Goal: Find specific page/section: Find specific page/section

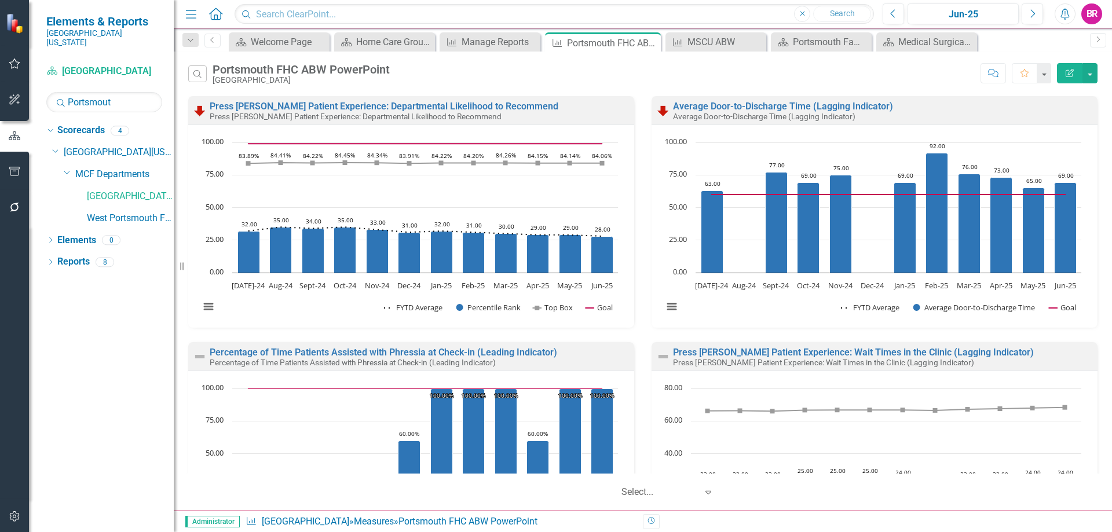
scroll to position [114, 0]
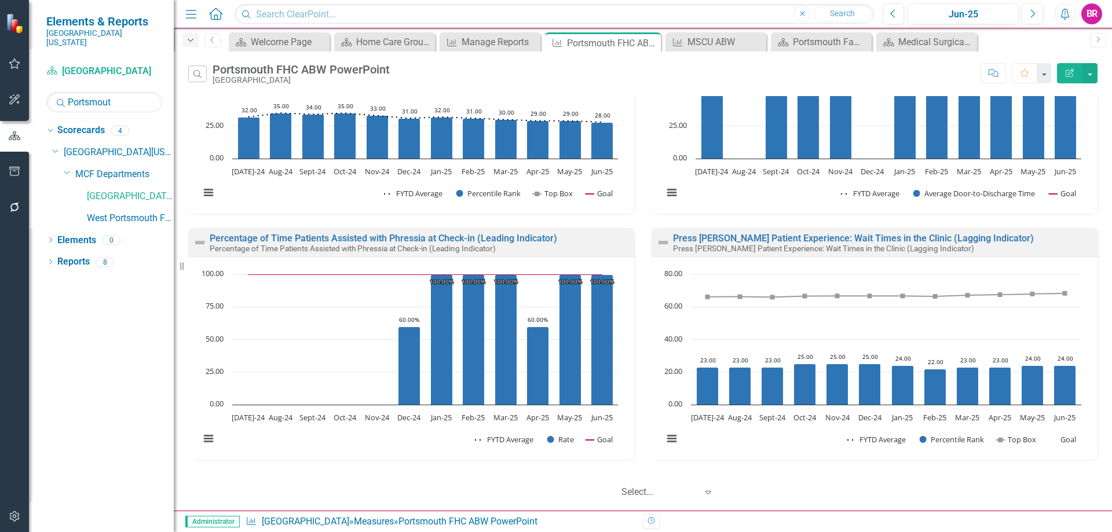
click at [194, 35] on div "Dropdown" at bounding box center [190, 40] width 16 height 14
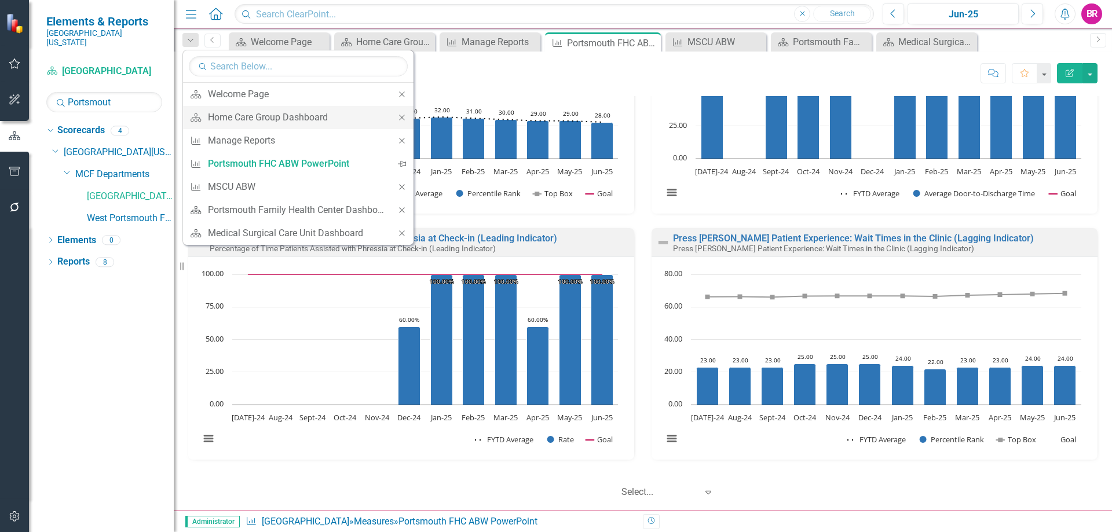
click at [403, 115] on icon "Close" at bounding box center [402, 118] width 10 height 8
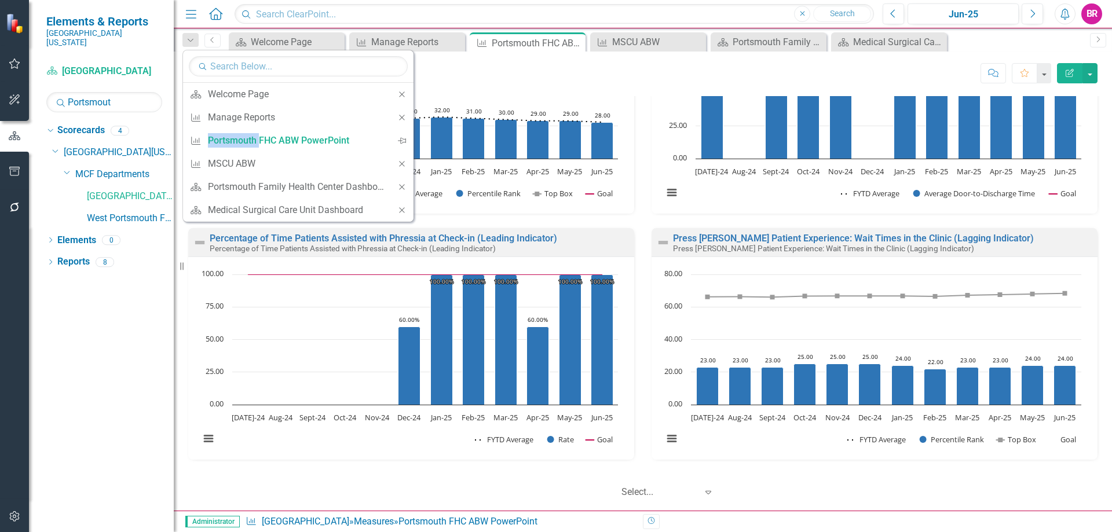
click at [403, 115] on icon "Close" at bounding box center [402, 118] width 10 height 8
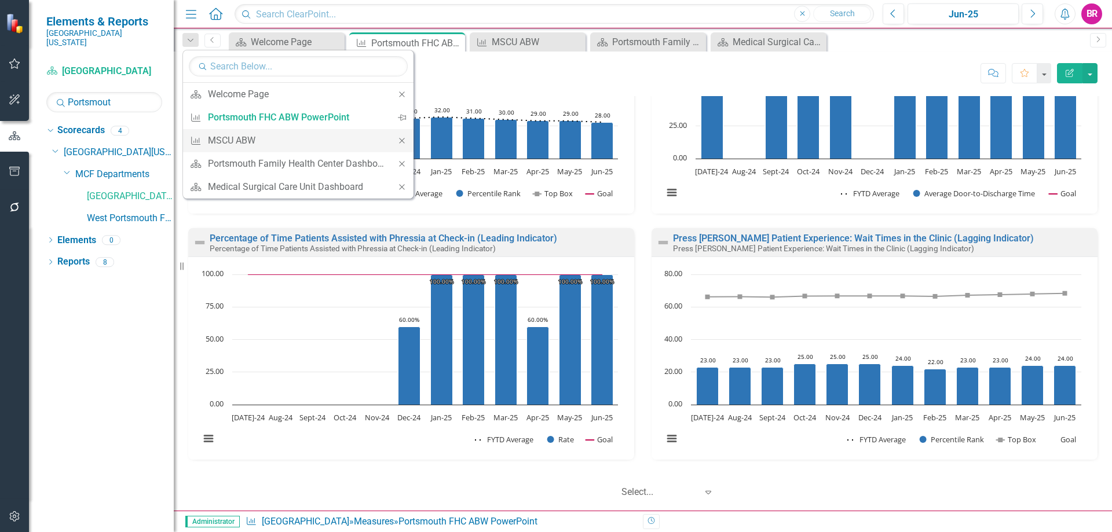
click at [404, 143] on icon "Close" at bounding box center [402, 141] width 10 height 8
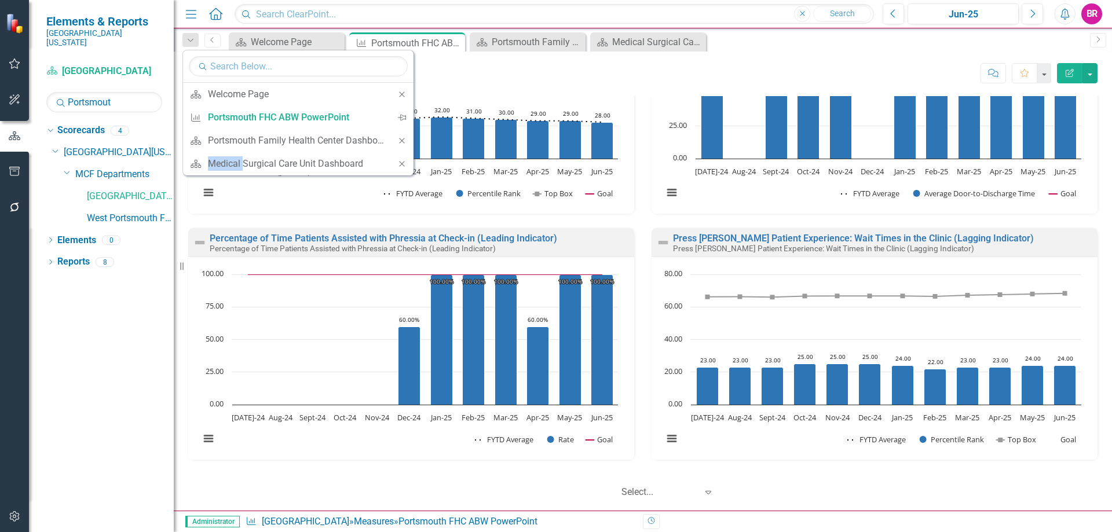
click at [404, 143] on icon "Close" at bounding box center [402, 141] width 10 height 8
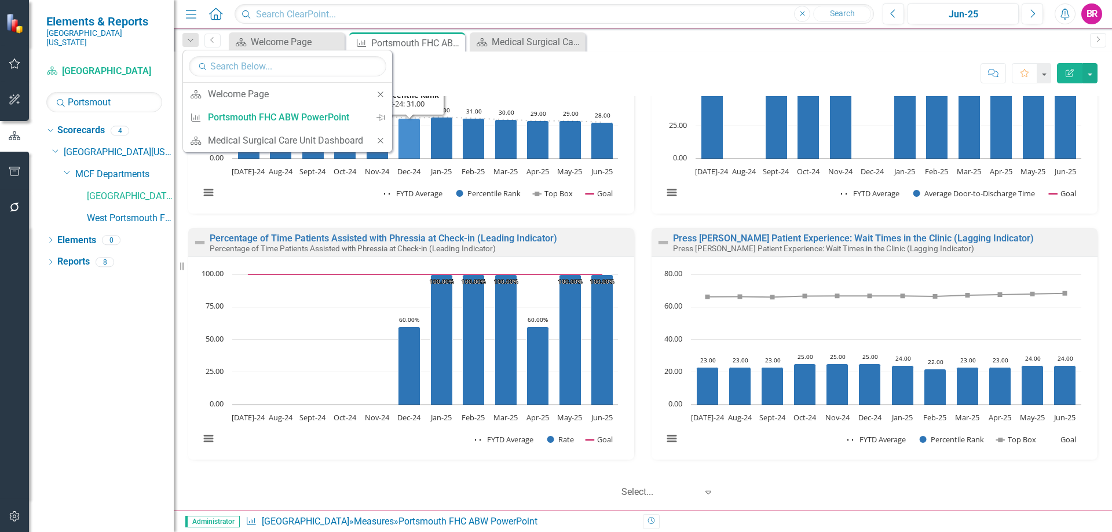
click at [404, 143] on icon "Dec-24, 31. Percentile Rank." at bounding box center [409, 138] width 22 height 41
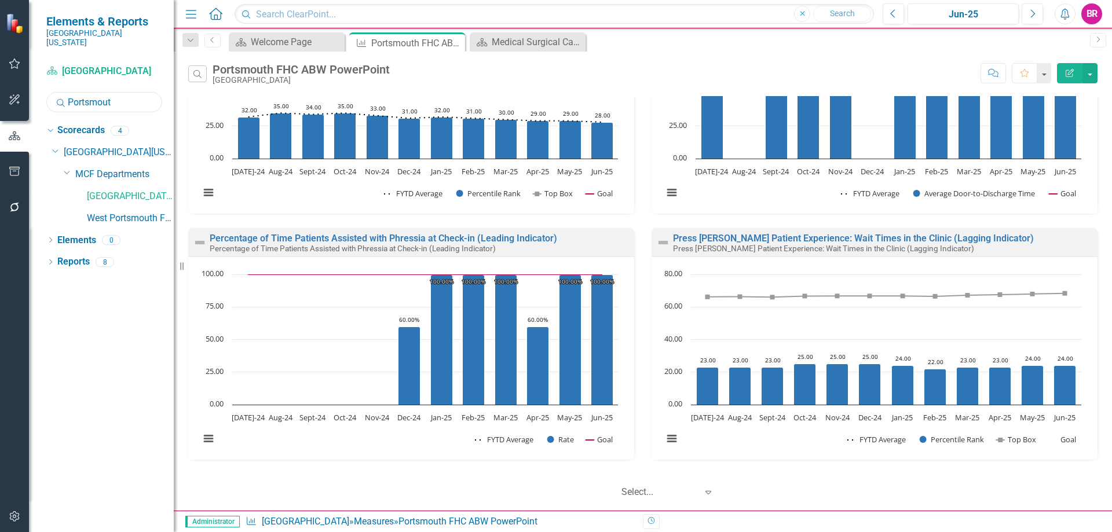
click at [118, 97] on input "Portsmout" at bounding box center [104, 102] width 116 height 20
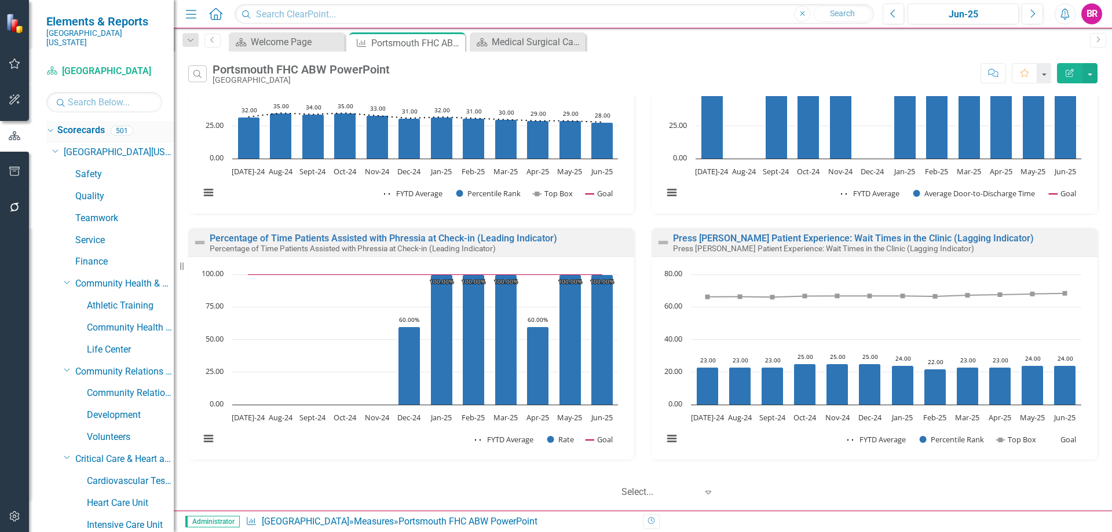
click at [50, 126] on icon "Dropdown" at bounding box center [49, 130] width 6 height 8
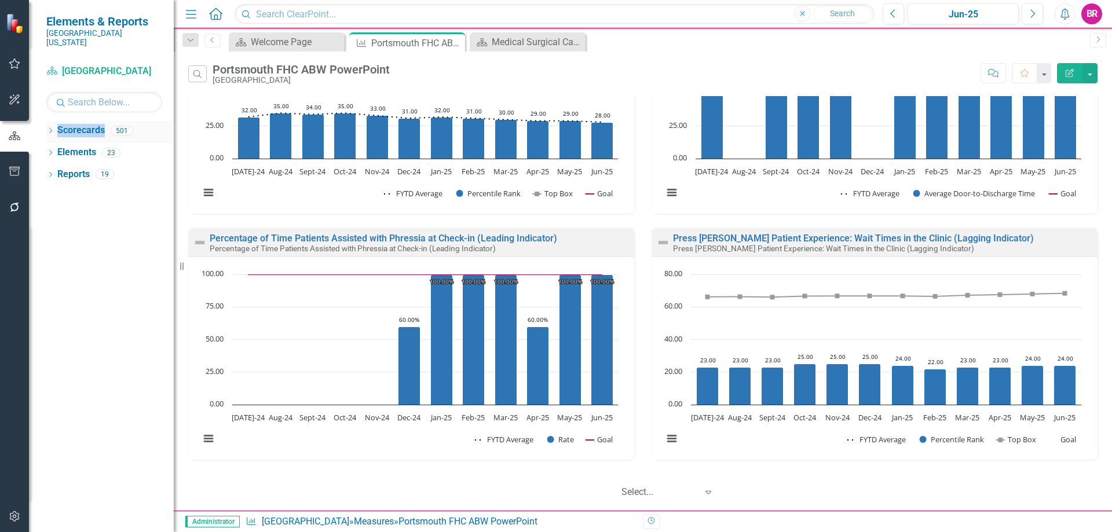
click at [50, 129] on icon "Dropdown" at bounding box center [50, 132] width 8 height 6
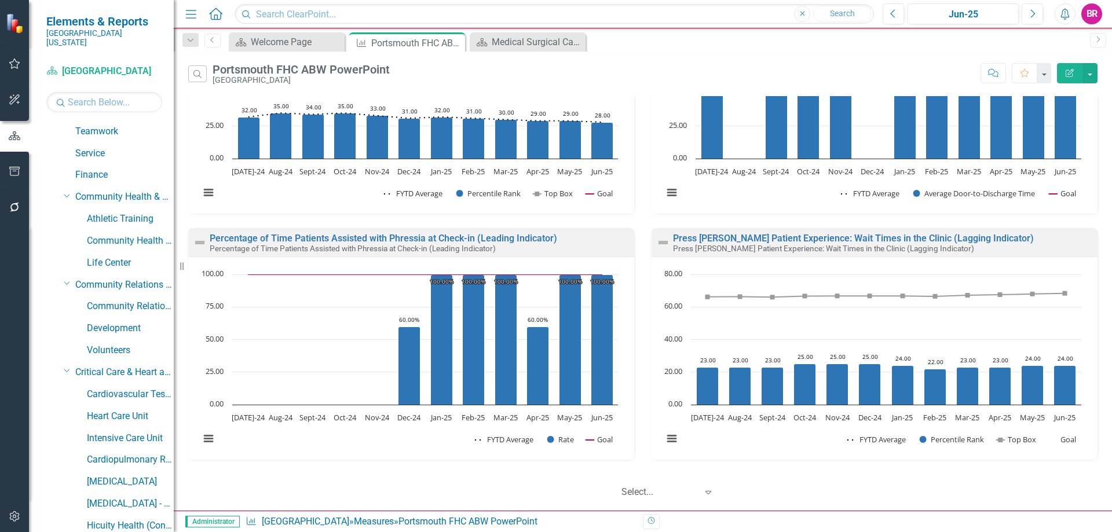
scroll to position [0, 0]
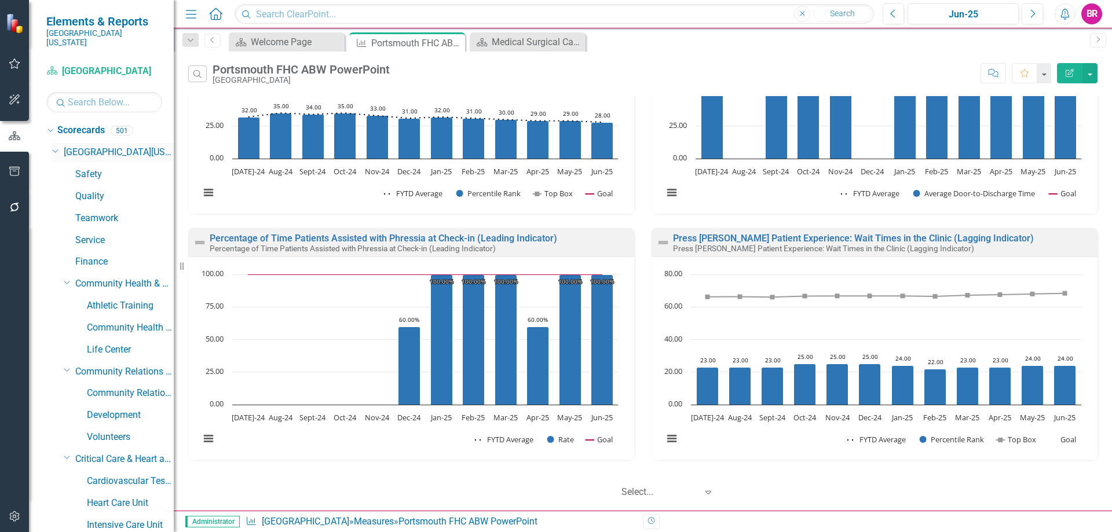
click at [54, 146] on icon "Dropdown" at bounding box center [55, 150] width 7 height 9
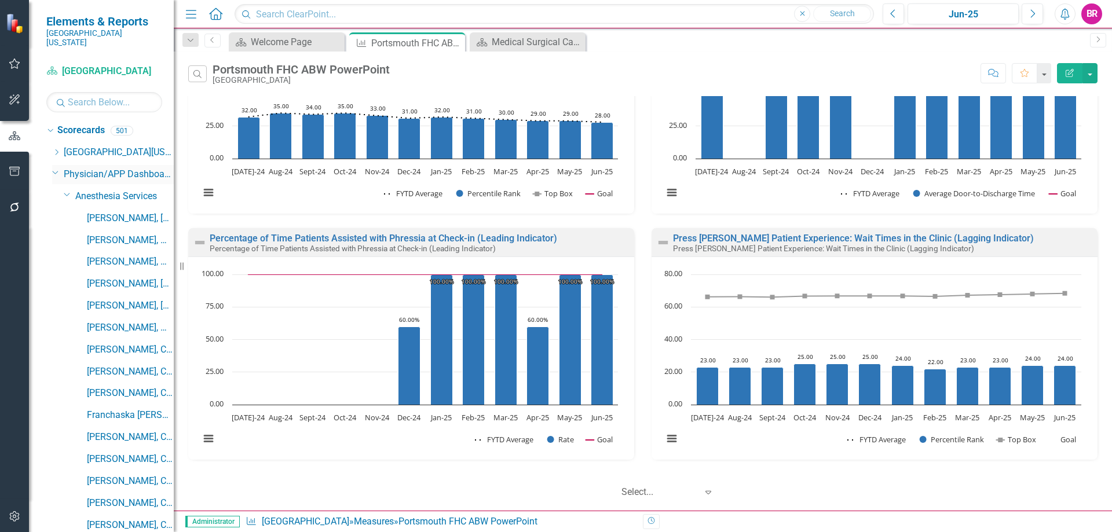
click at [56, 168] on icon "Dropdown" at bounding box center [55, 172] width 7 height 9
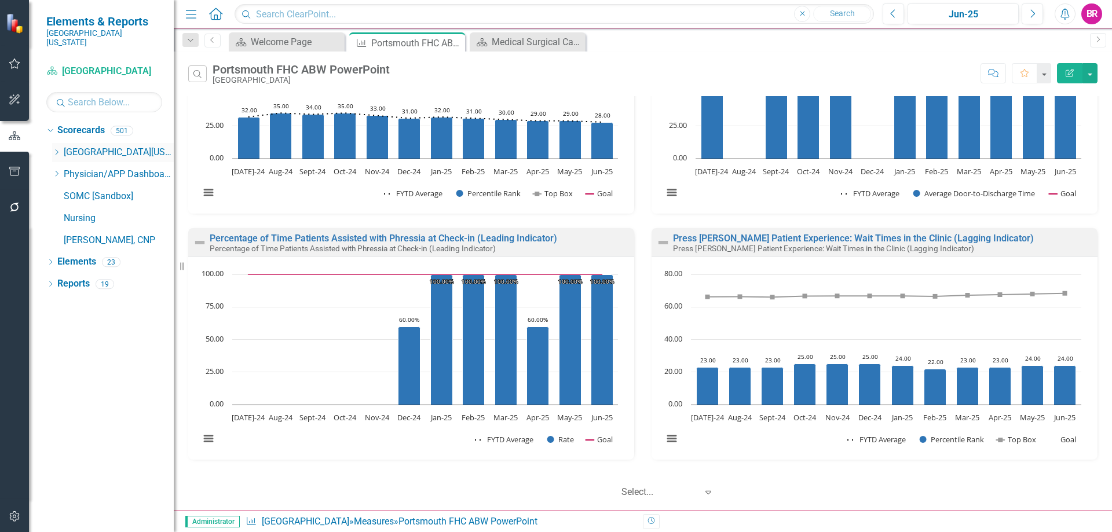
click at [54, 149] on icon "Dropdown" at bounding box center [56, 152] width 9 height 7
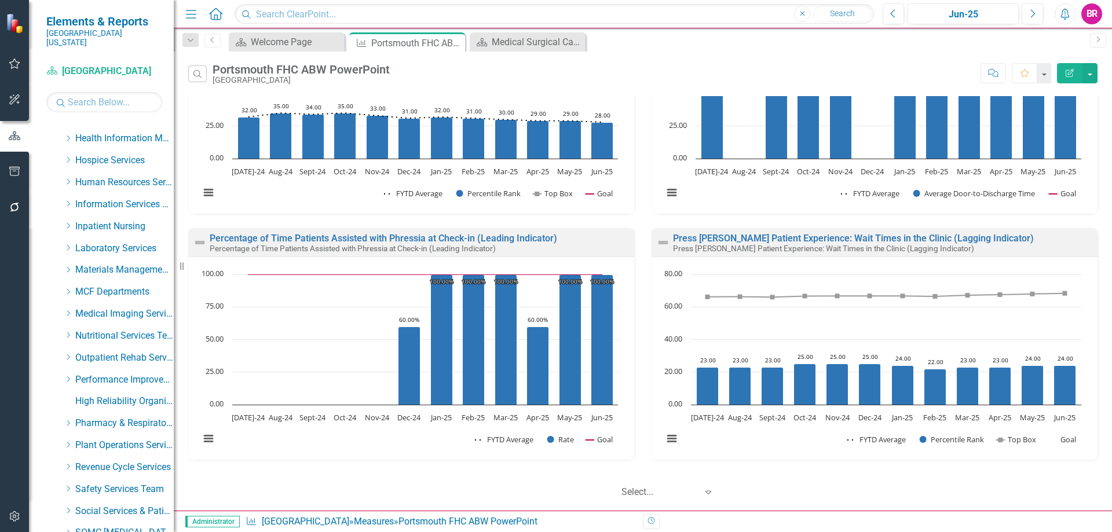
scroll to position [405, 0]
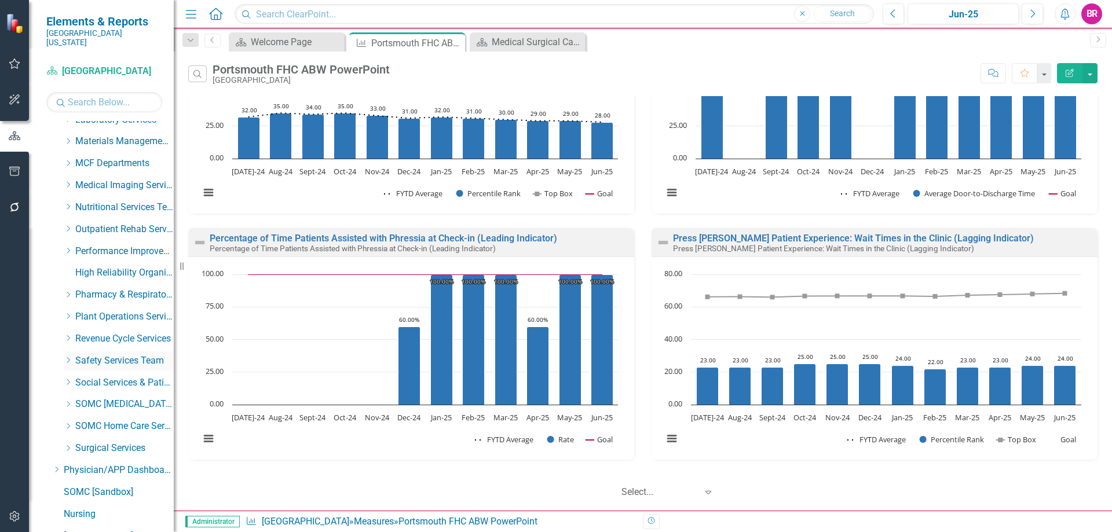
click at [68, 357] on icon "Dropdown" at bounding box center [68, 360] width 9 height 7
drag, startPoint x: 100, startPoint y: 374, endPoint x: 104, endPoint y: 387, distance: 13.9
click at [100, 376] on link "Security" at bounding box center [130, 382] width 87 height 13
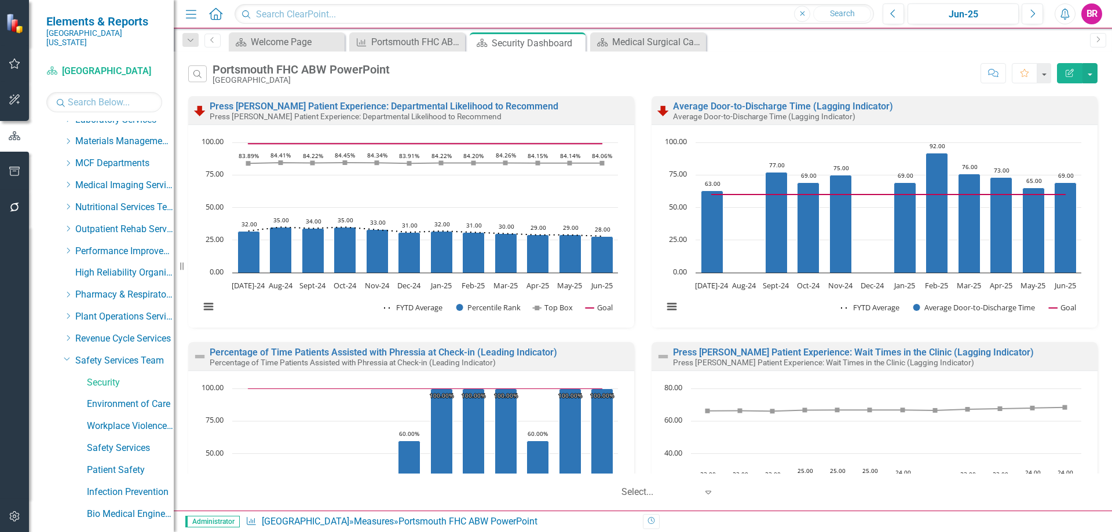
click at [0, 0] on icon "Close" at bounding box center [0, 0] width 0 height 0
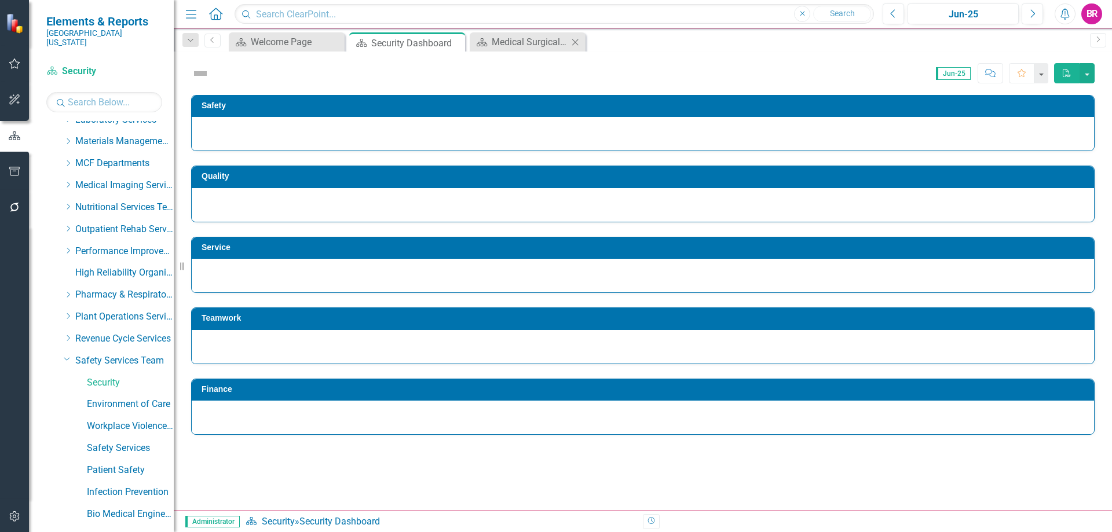
click at [573, 40] on icon "Close" at bounding box center [575, 42] width 12 height 9
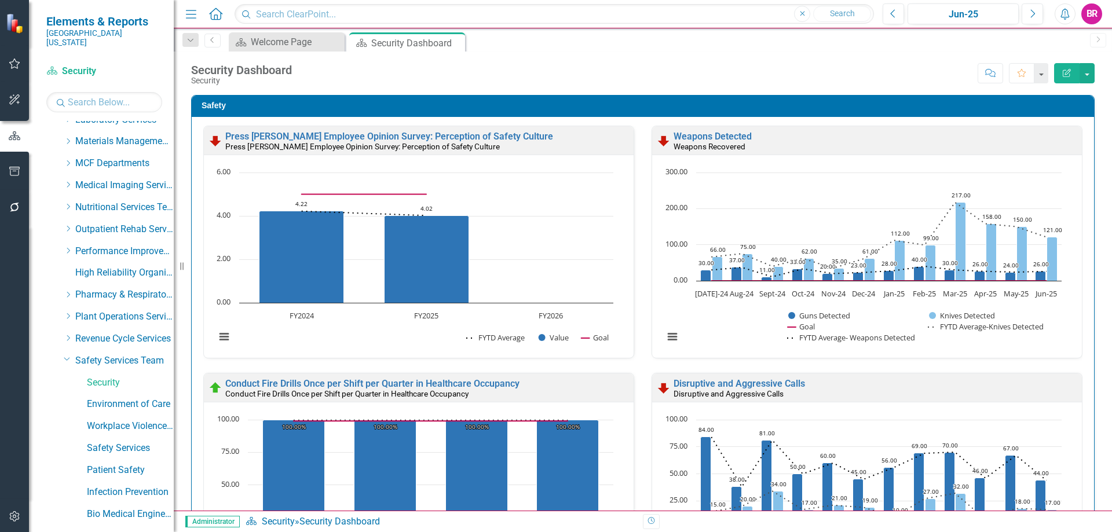
click at [1091, 287] on div "Safety Press [PERSON_NAME] Employee Opinion Survey: Perception of Safety Cultur…" at bounding box center [642, 371] width 921 height 580
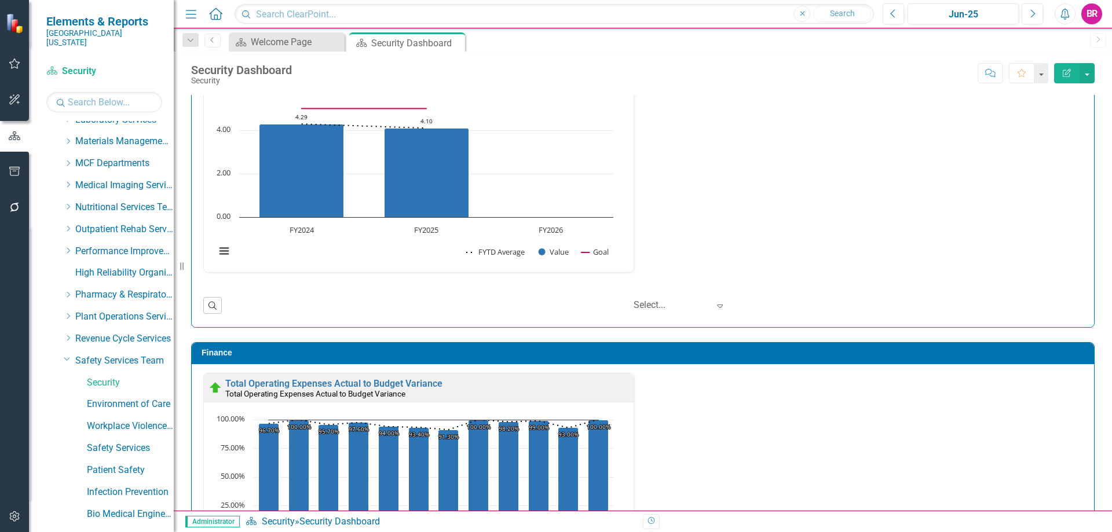
scroll to position [1494, 0]
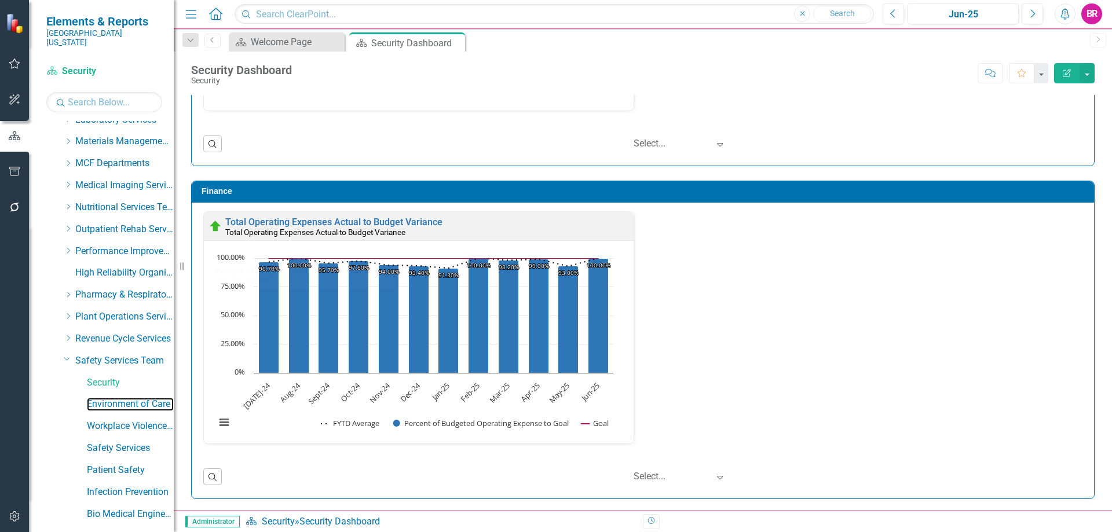
drag, startPoint x: 121, startPoint y: 393, endPoint x: 247, endPoint y: 372, distance: 127.5
click at [121, 398] on link "Environment of Care" at bounding box center [130, 404] width 87 height 13
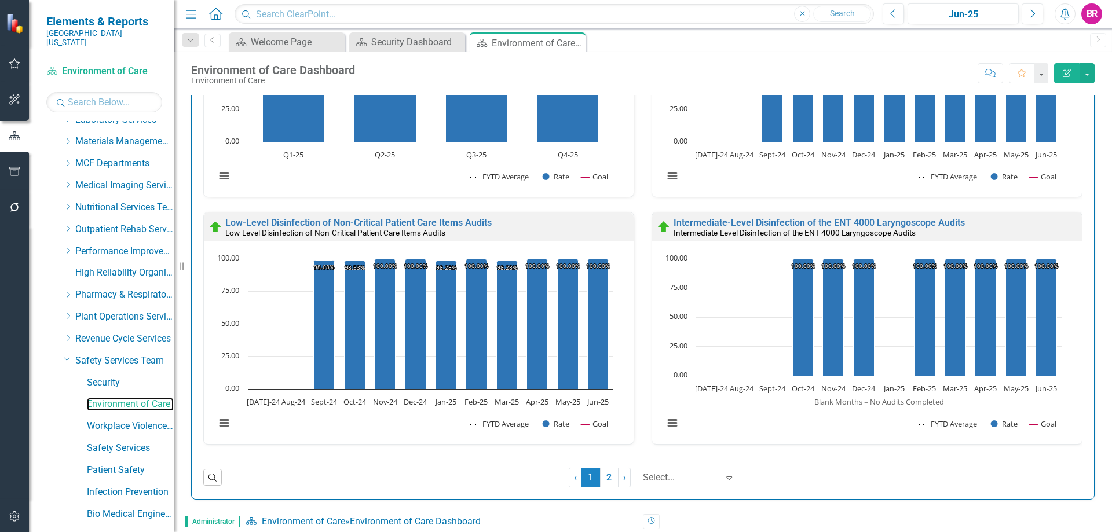
scroll to position [1150, 0]
click at [129, 420] on link "Workplace Violence Prevention Team" at bounding box center [130, 426] width 87 height 13
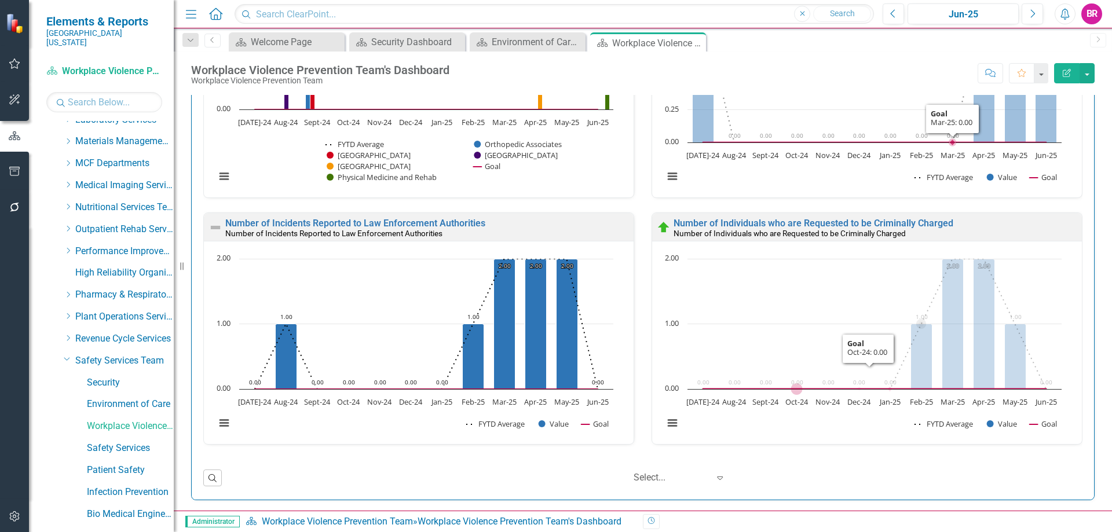
scroll to position [902, 0]
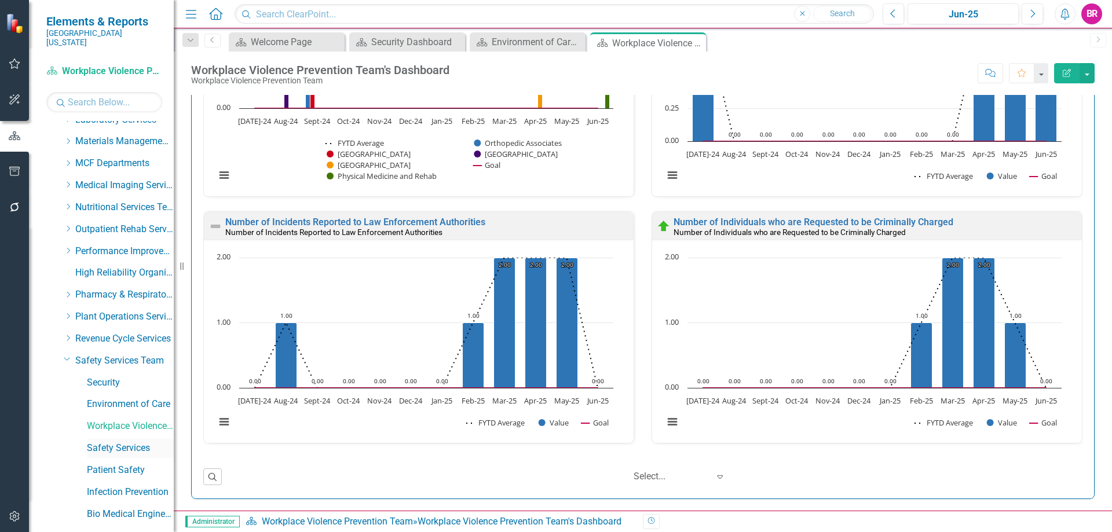
click at [118, 442] on link "Safety Services" at bounding box center [130, 448] width 87 height 13
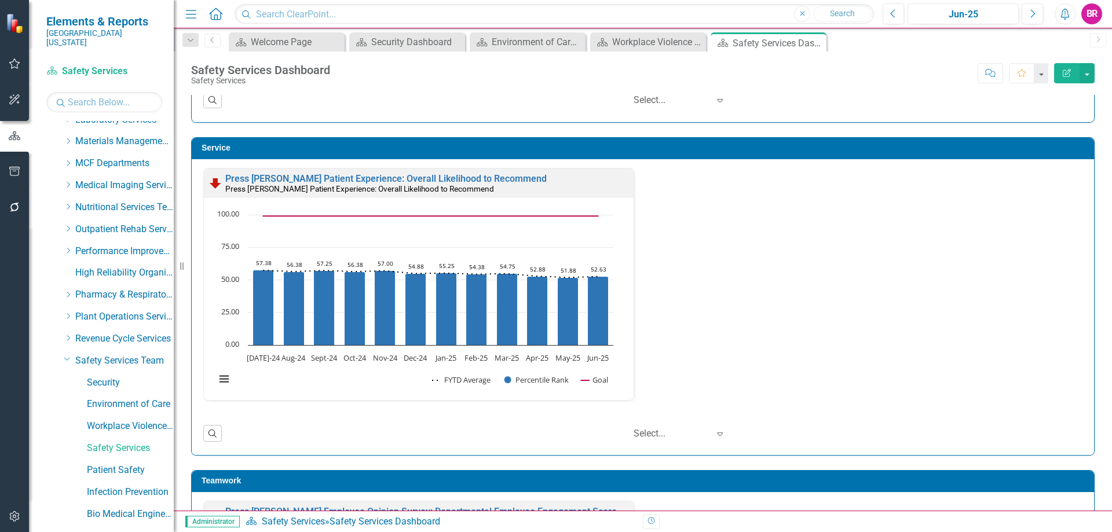
scroll to position [2027, 0]
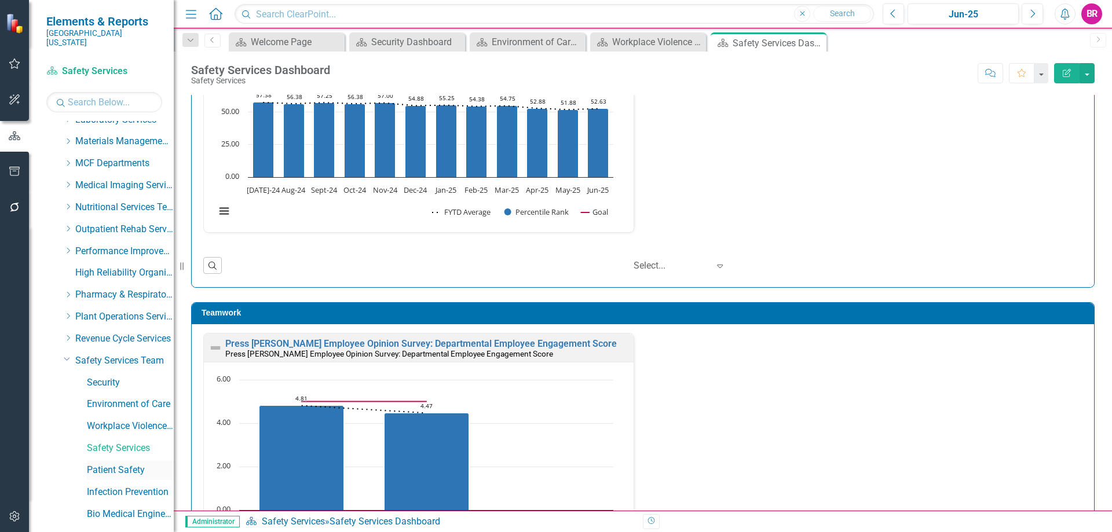
drag, startPoint x: 116, startPoint y: 465, endPoint x: 136, endPoint y: 463, distance: 19.2
click at [116, 465] on link "Patient Safety" at bounding box center [130, 470] width 87 height 13
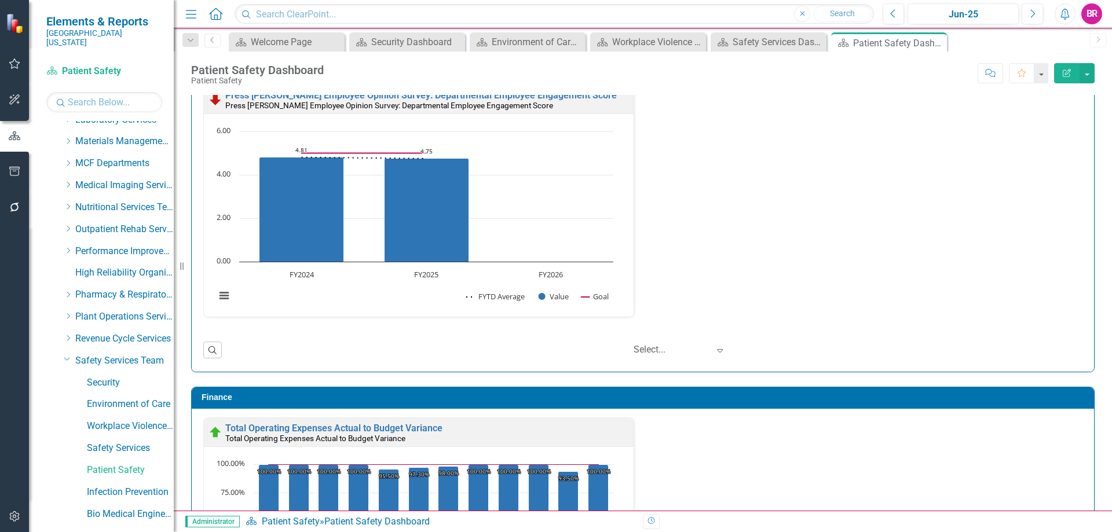
scroll to position [1494, 0]
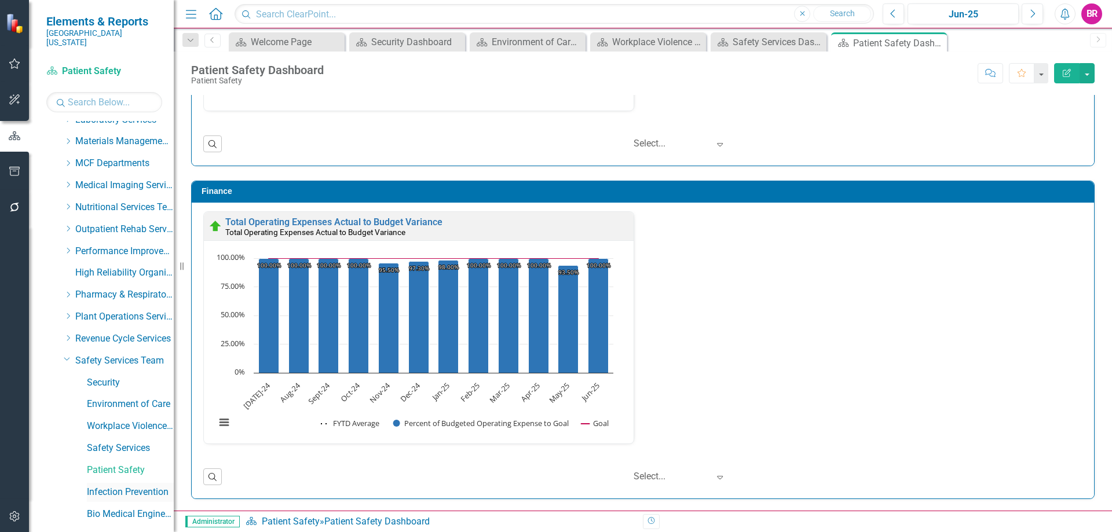
click at [119, 486] on link "Infection Prevention" at bounding box center [130, 492] width 87 height 13
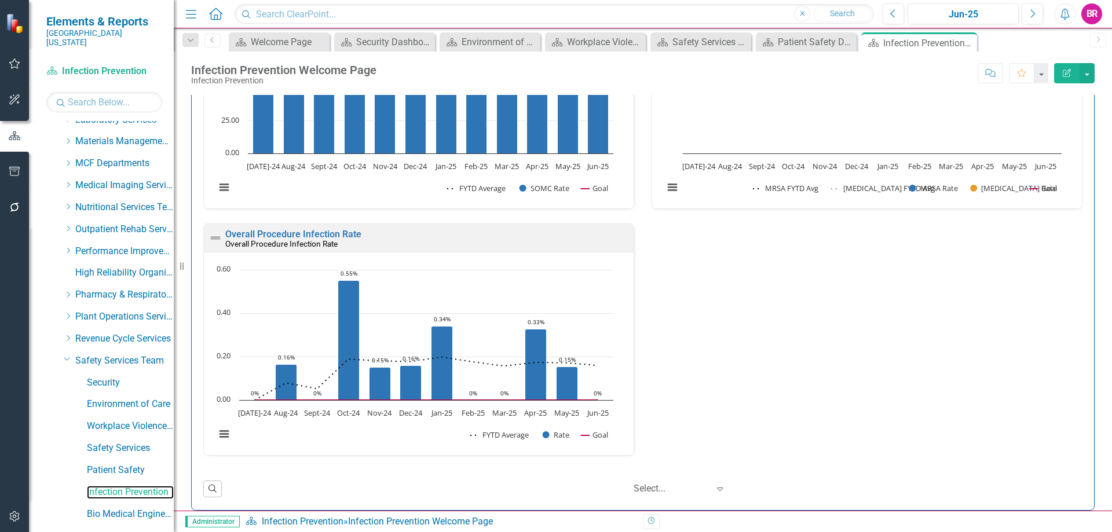
scroll to position [2310, 0]
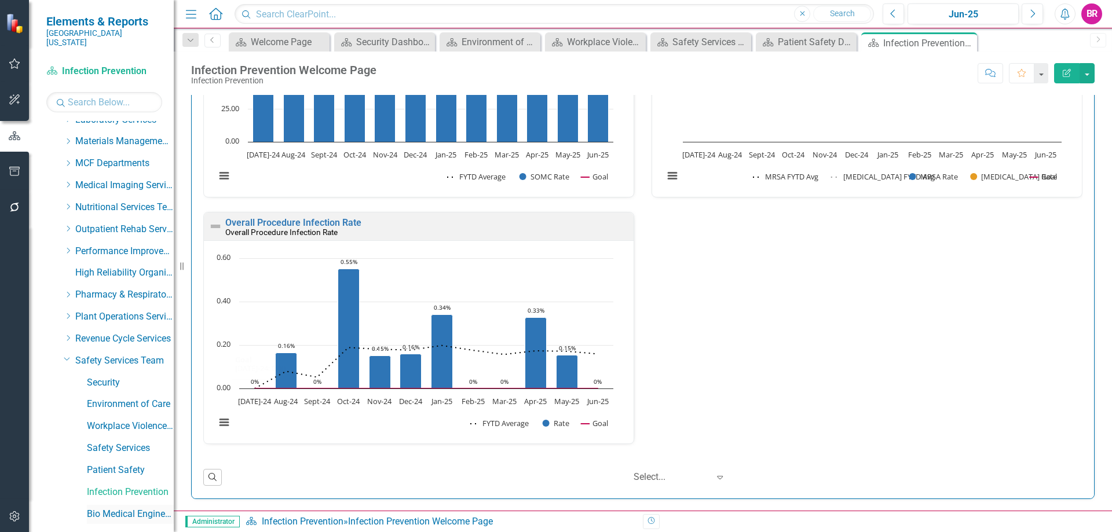
click at [100, 508] on link "Bio Medical Engineering" at bounding box center [130, 514] width 87 height 13
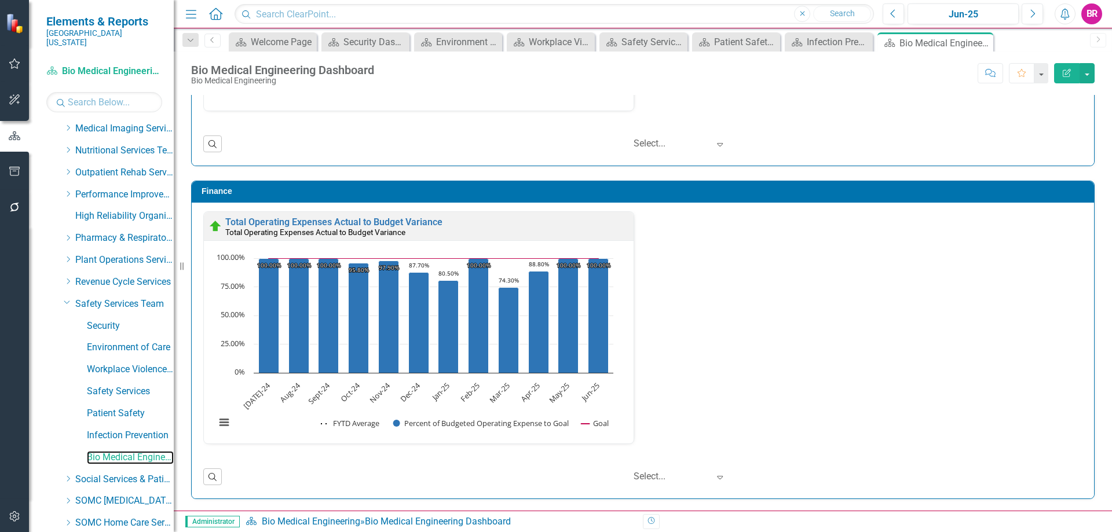
scroll to position [610, 0]
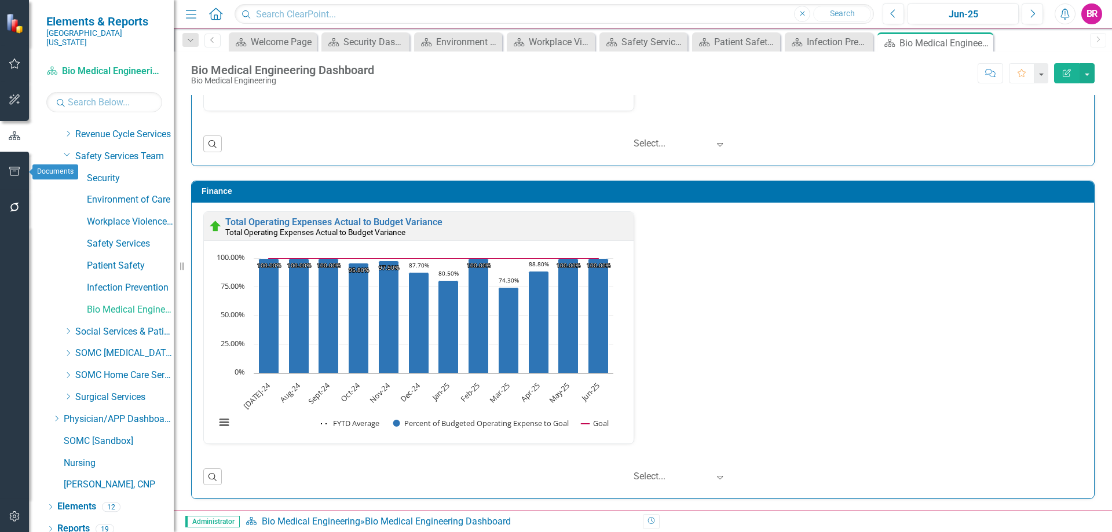
click at [7, 169] on button "button" at bounding box center [15, 172] width 26 height 24
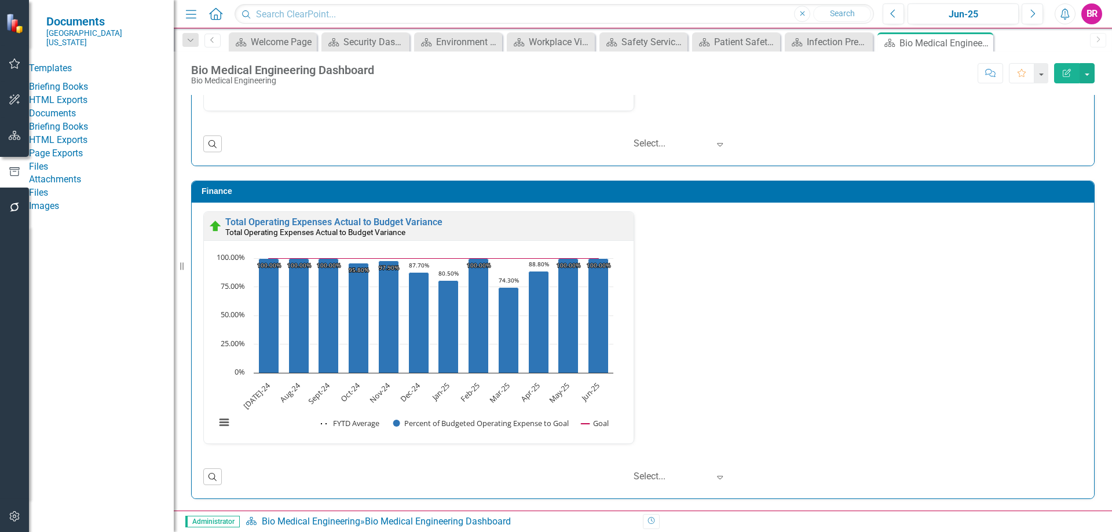
click at [86, 81] on link "Briefing Books" at bounding box center [101, 87] width 145 height 13
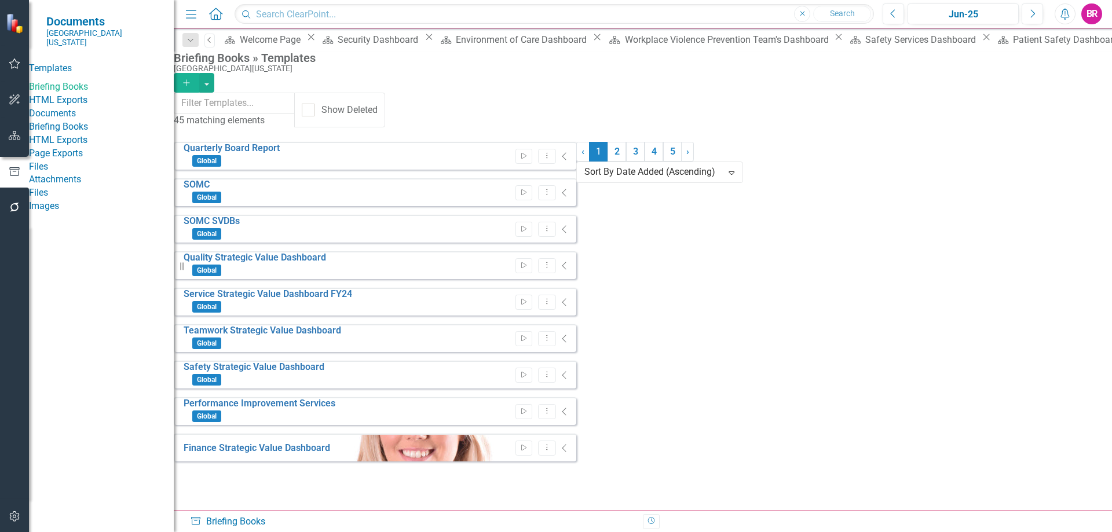
click at [207, 39] on link "Previous" at bounding box center [209, 41] width 10 height 14
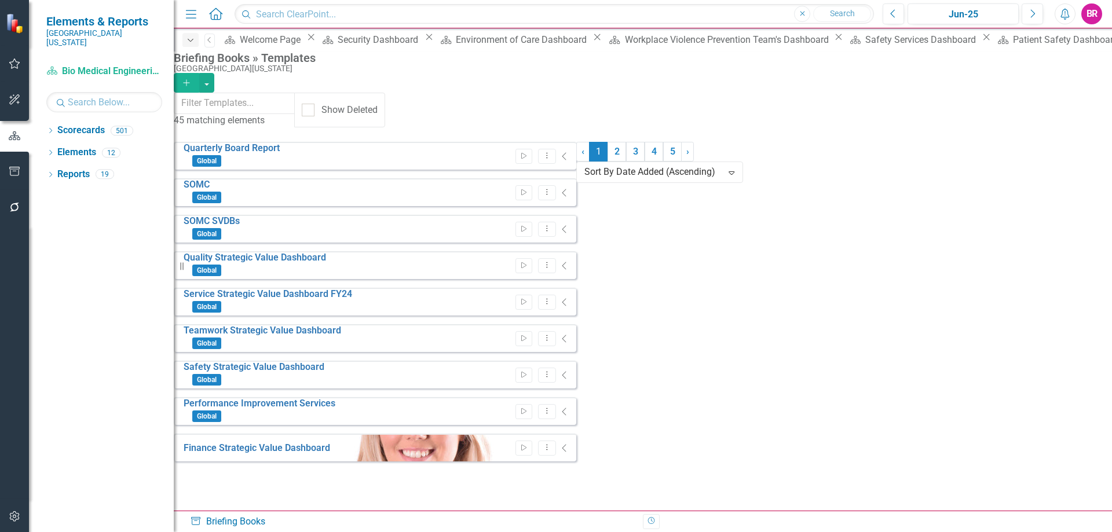
click at [191, 39] on icon "Dropdown" at bounding box center [190, 40] width 10 height 8
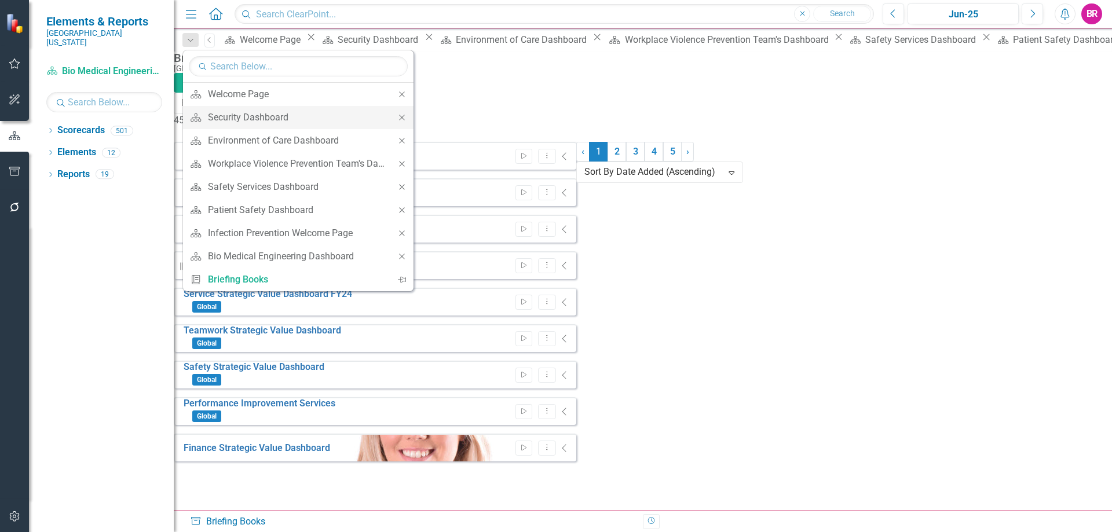
click at [401, 120] on icon "Close" at bounding box center [402, 118] width 10 height 8
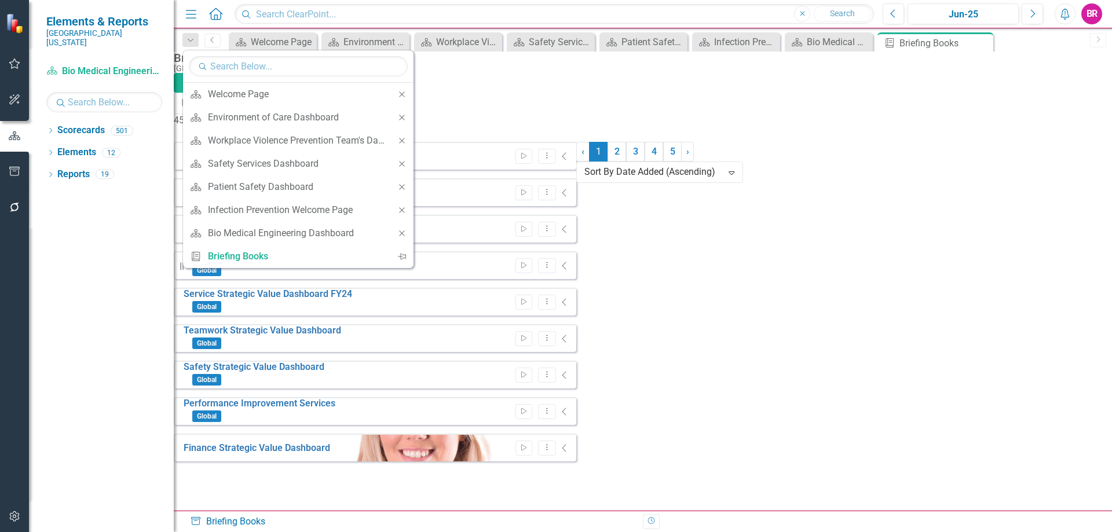
click at [401, 120] on icon "Close" at bounding box center [402, 118] width 10 height 8
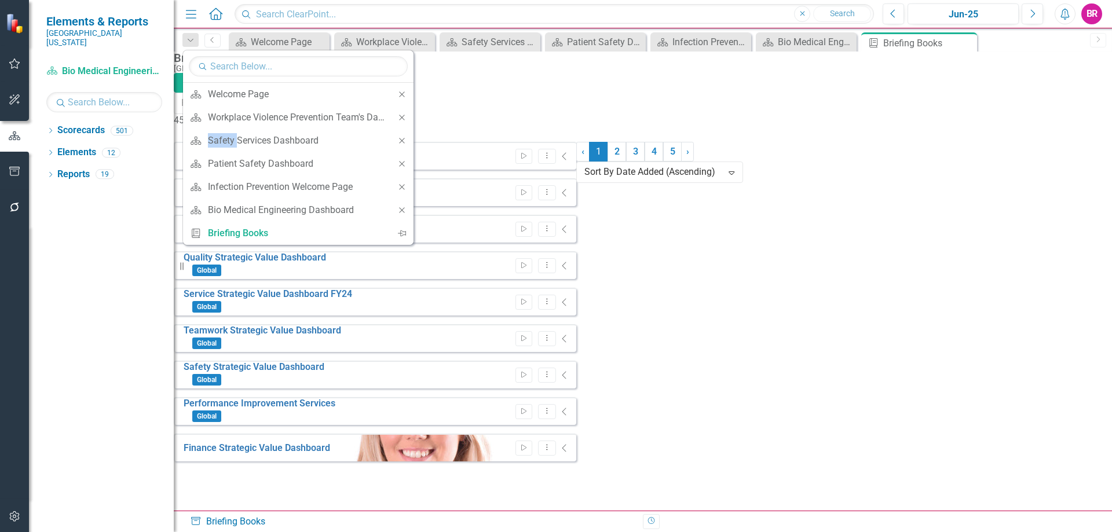
click at [401, 120] on icon "Close" at bounding box center [402, 118] width 10 height 8
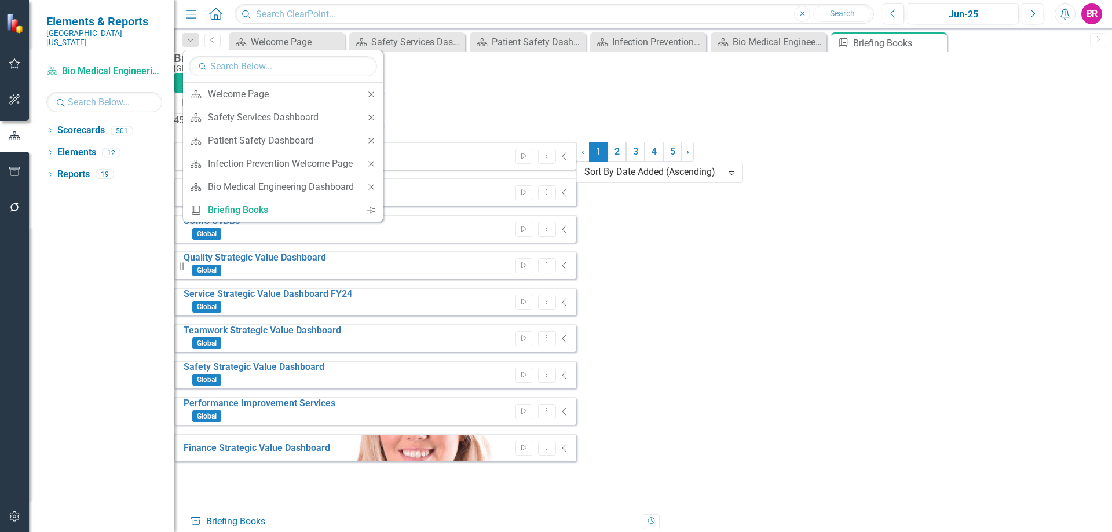
click at [401, 120] on div "45 matching elements Show Deleted" at bounding box center [643, 114] width 938 height 43
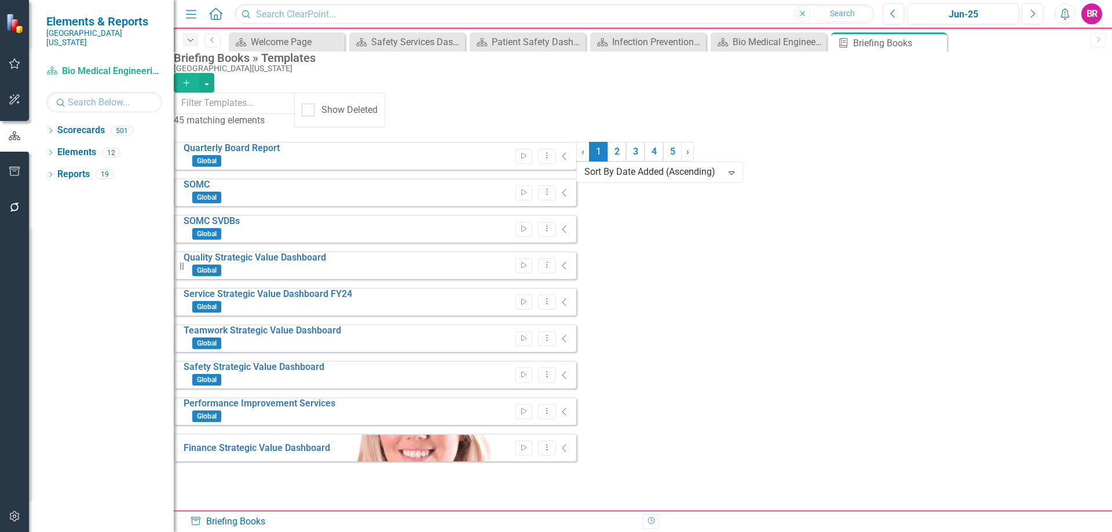
click at [186, 38] on icon "Dropdown" at bounding box center [190, 40] width 10 height 8
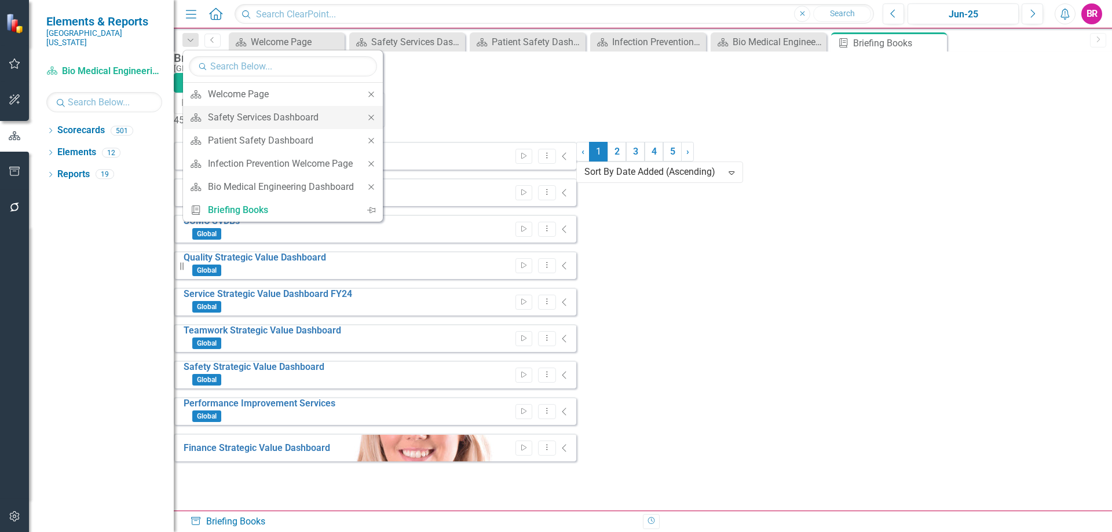
click at [372, 117] on icon at bounding box center [370, 117] width 5 height 5
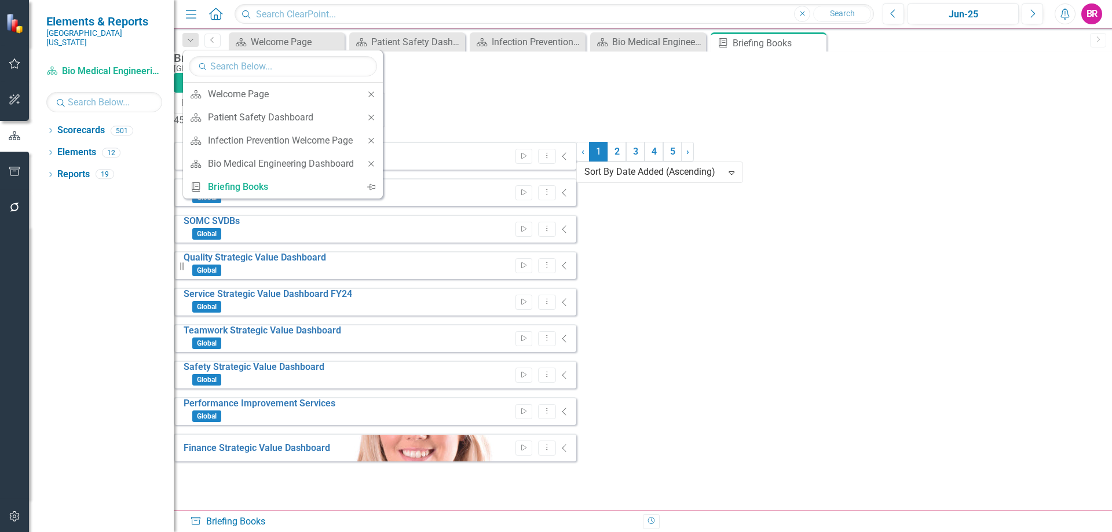
click at [372, 117] on icon at bounding box center [370, 117] width 5 height 5
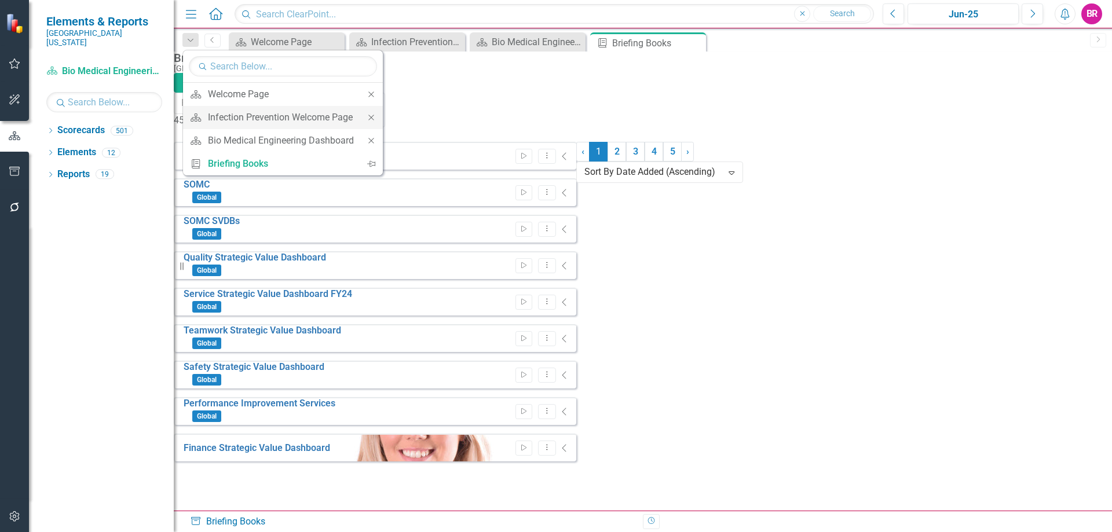
click at [370, 117] on icon "Close" at bounding box center [371, 118] width 10 height 8
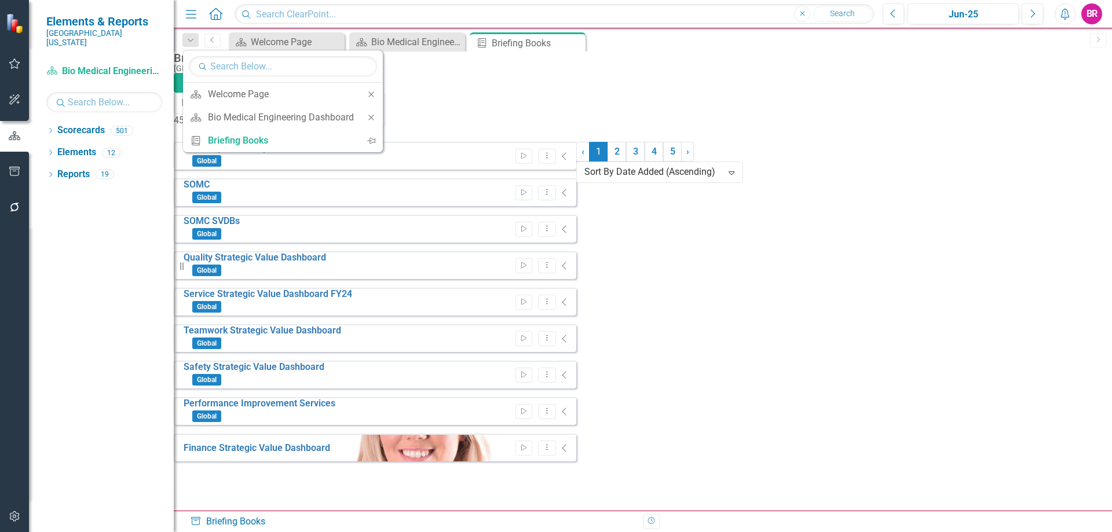
click at [370, 117] on icon "Close" at bounding box center [371, 118] width 10 height 8
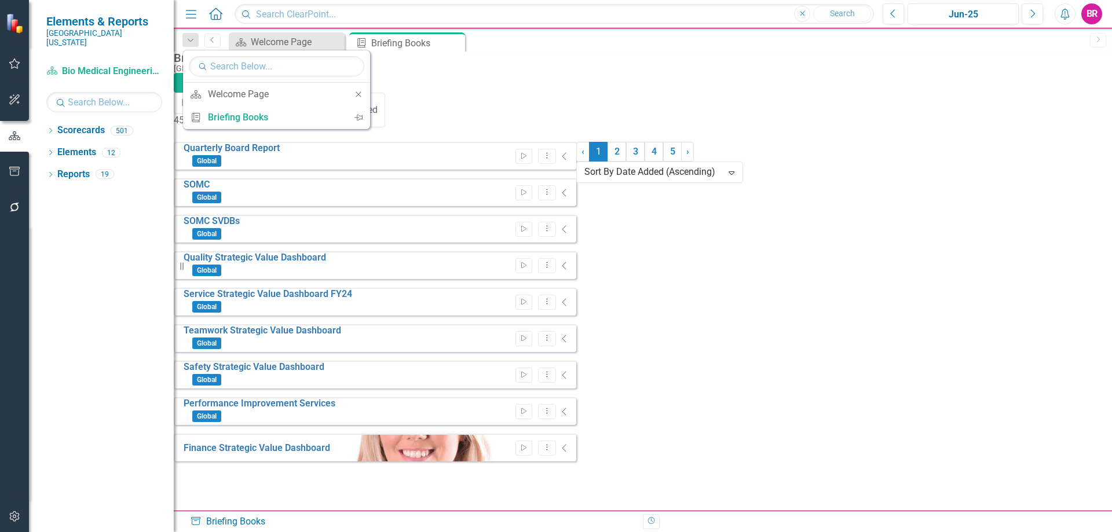
click at [425, 73] on div "[GEOGRAPHIC_DATA][US_STATE]" at bounding box center [640, 68] width 932 height 9
click at [296, 111] on input "text" at bounding box center [235, 103] width 122 height 21
